Goal: Check status: Check status

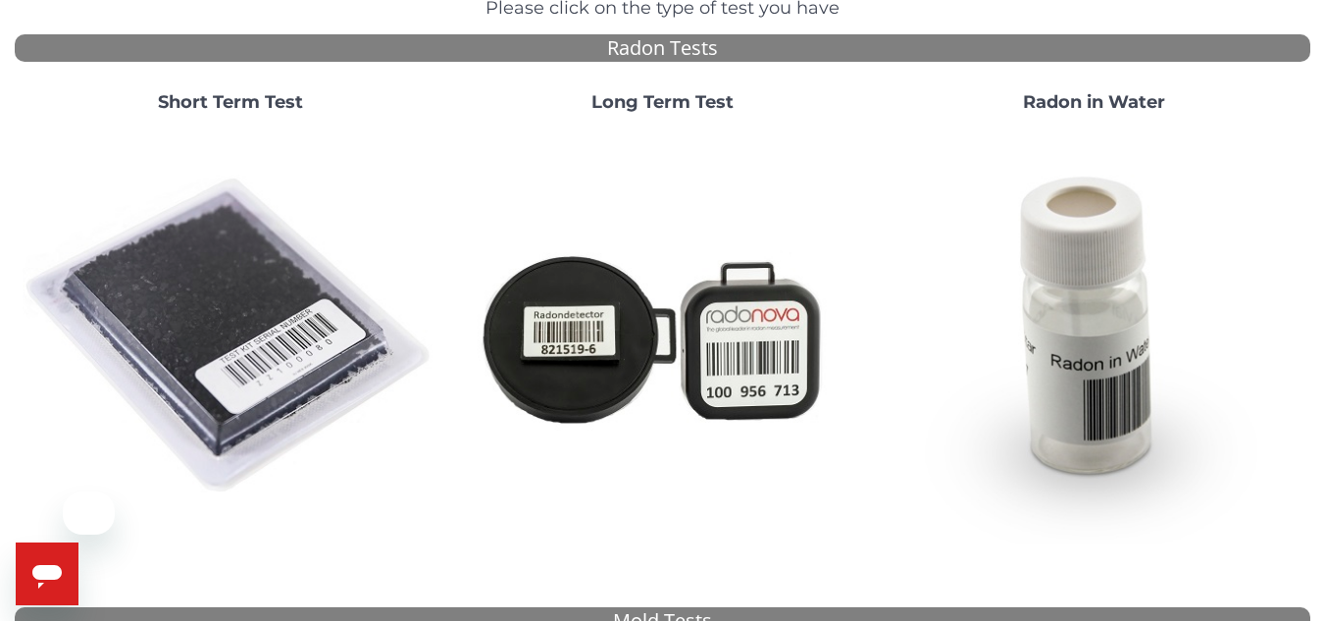
scroll to position [98, 0]
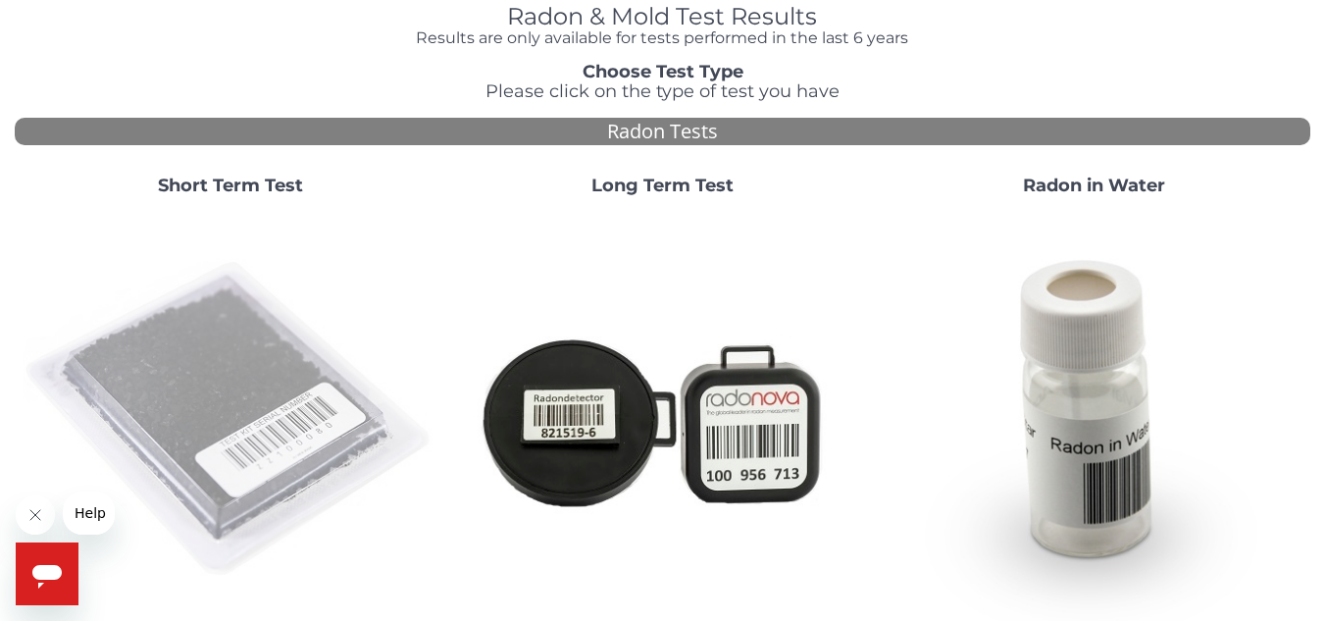
click at [264, 321] on img at bounding box center [231, 420] width 416 height 416
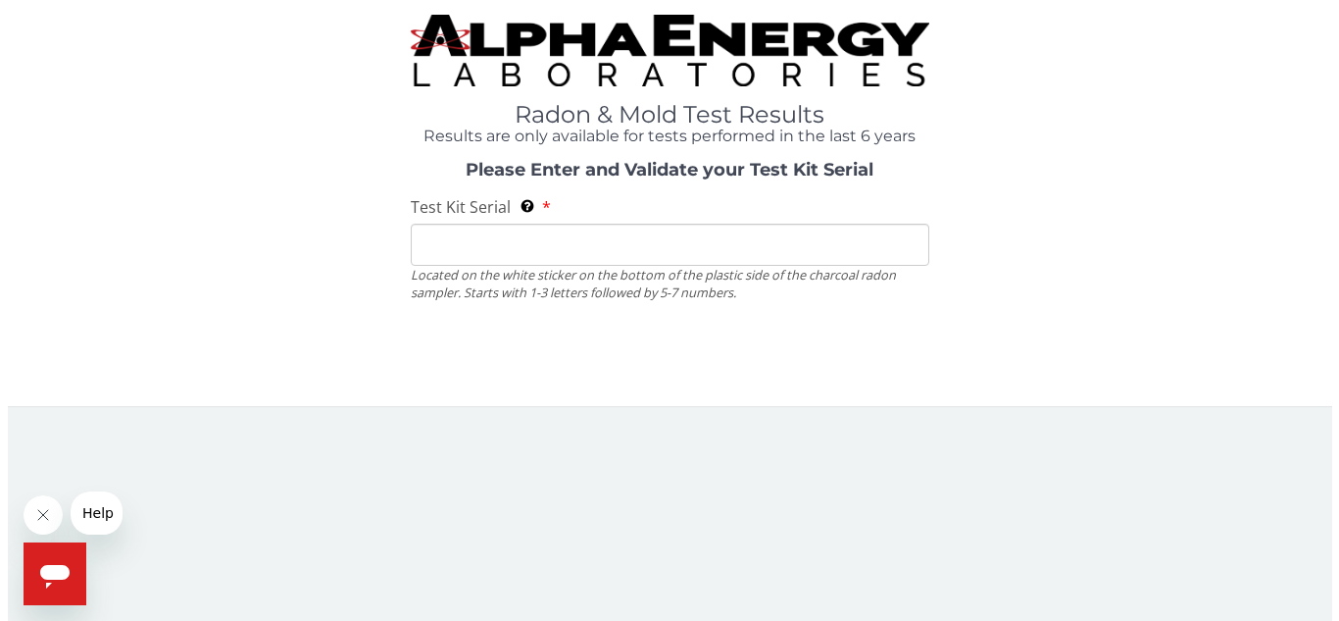
scroll to position [0, 0]
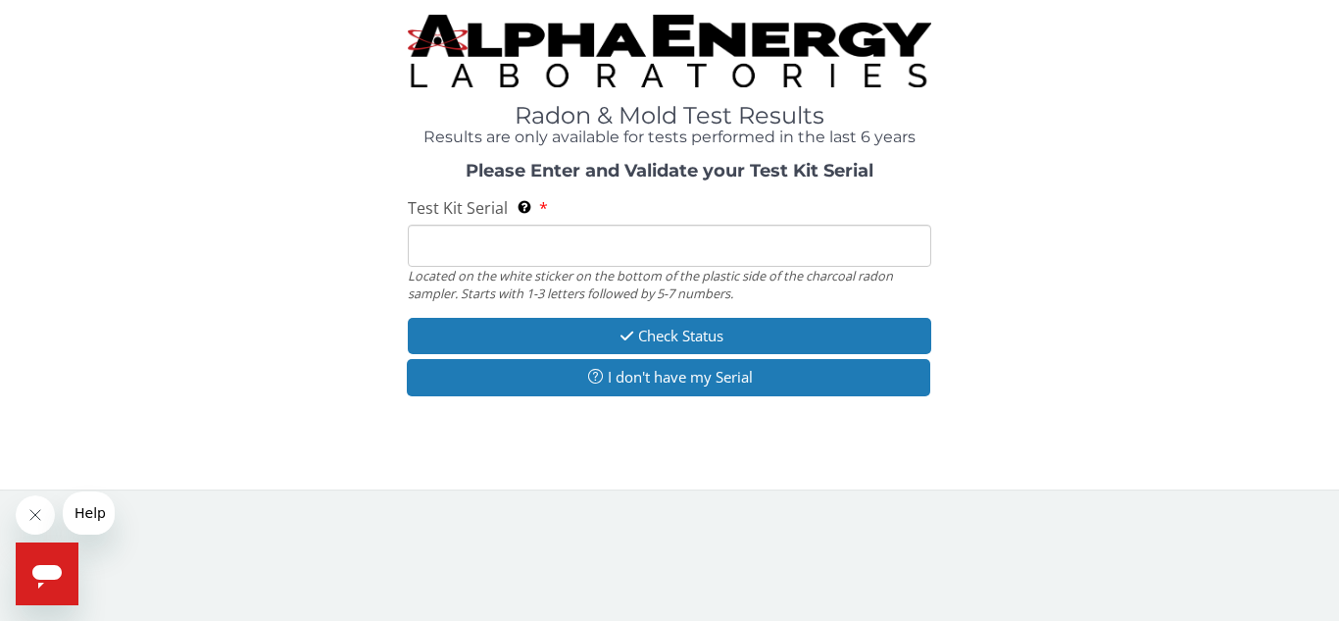
click at [512, 244] on input "Test Kit Serial Located on the white sticker on the bottom of the plastic side …" at bounding box center [670, 246] width 524 height 42
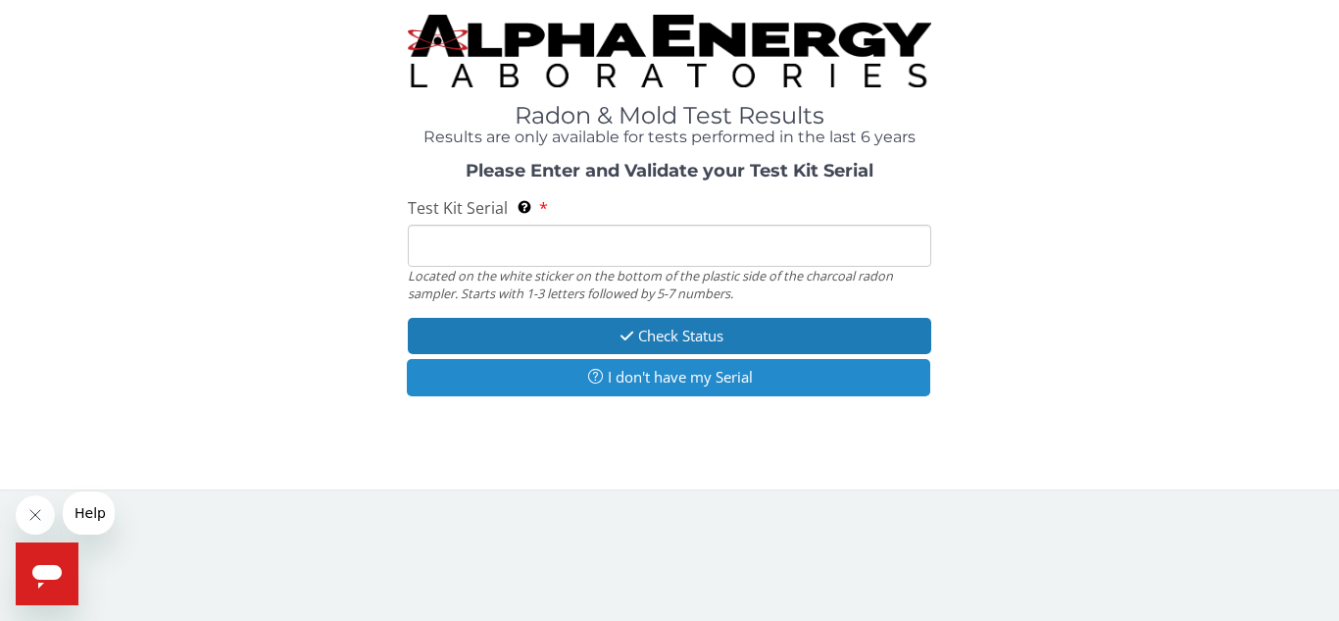
click at [659, 376] on button "I don't have my Serial" at bounding box center [669, 377] width 524 height 36
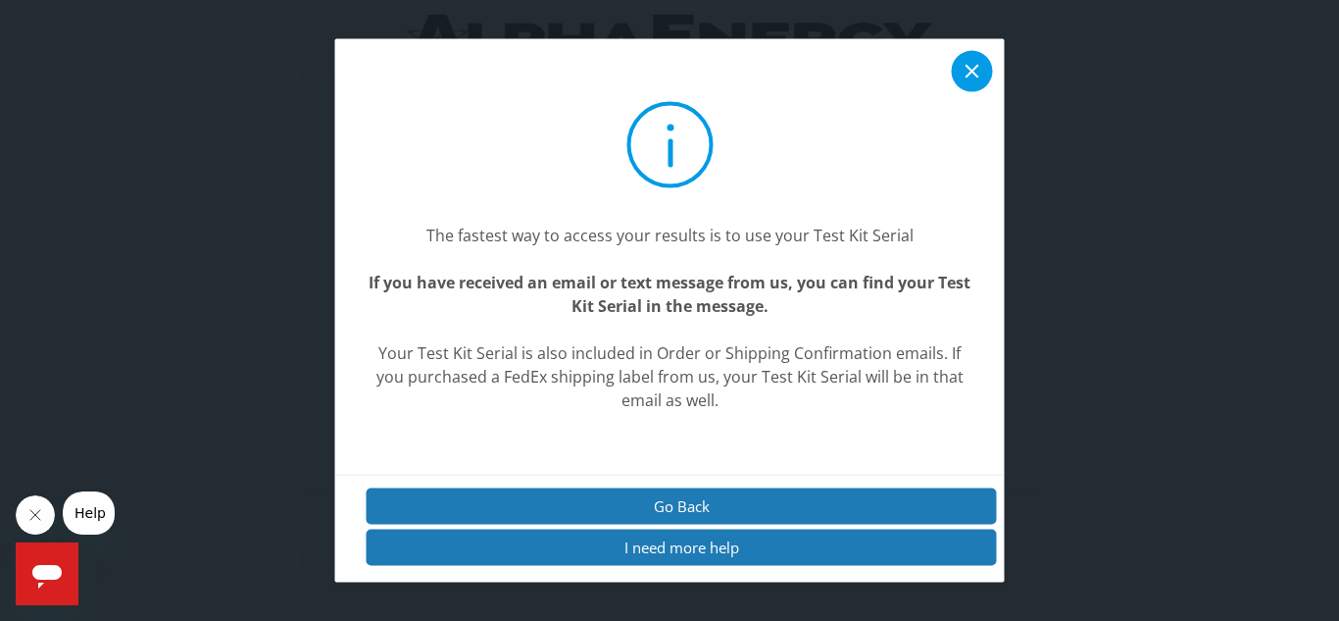
click at [973, 72] on icon at bounding box center [973, 71] width 14 height 14
